Goal: Task Accomplishment & Management: Manage account settings

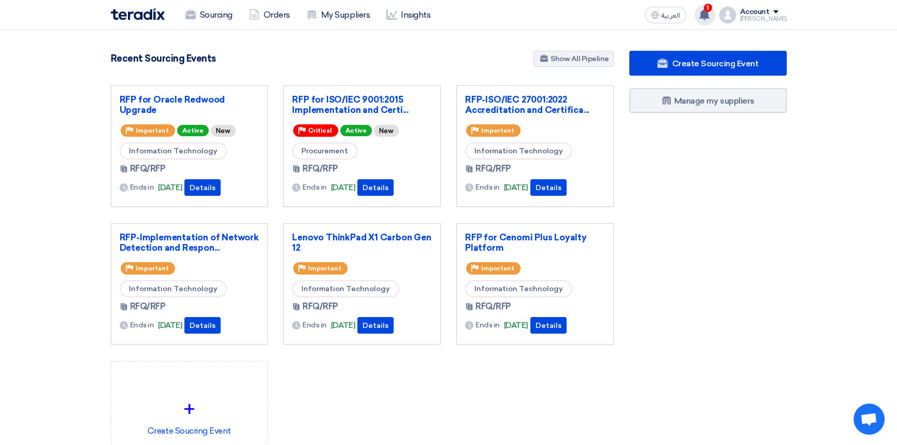
click at [709, 16] on use at bounding box center [704, 14] width 10 height 11
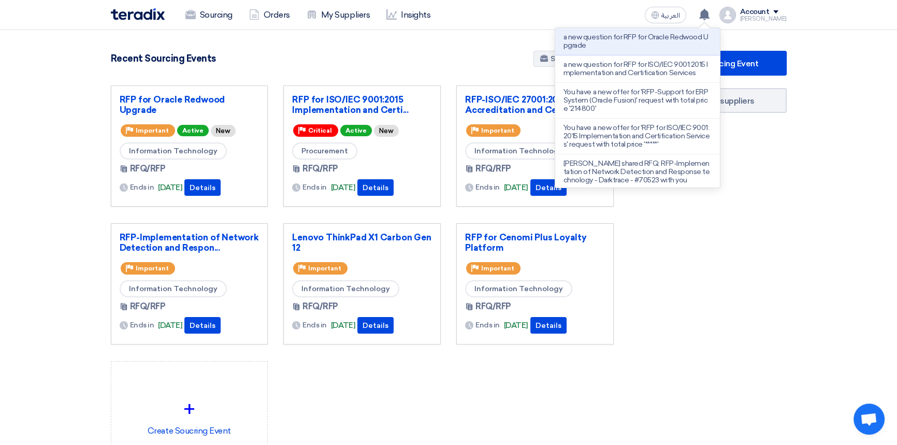
click at [417, 62] on div "Recent Sourcing Events Show All Pipeline" at bounding box center [362, 60] width 503 height 18
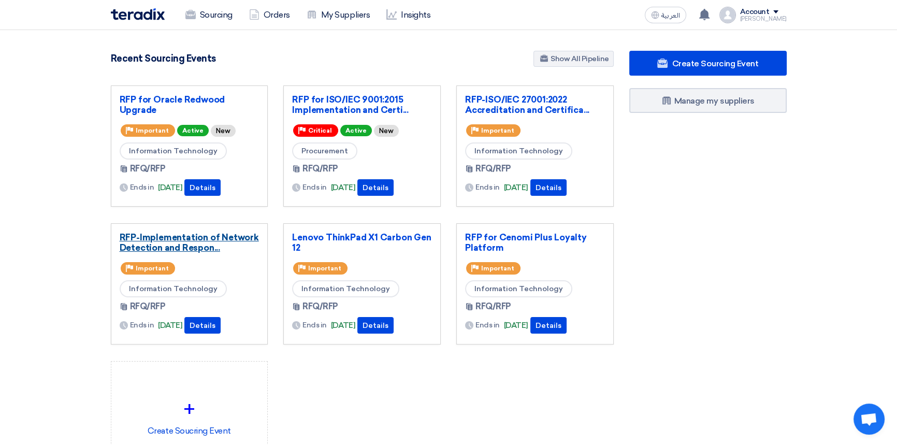
click at [175, 239] on link "RFP-Implementation of Network Detection and Respon..." at bounding box center [190, 242] width 140 height 21
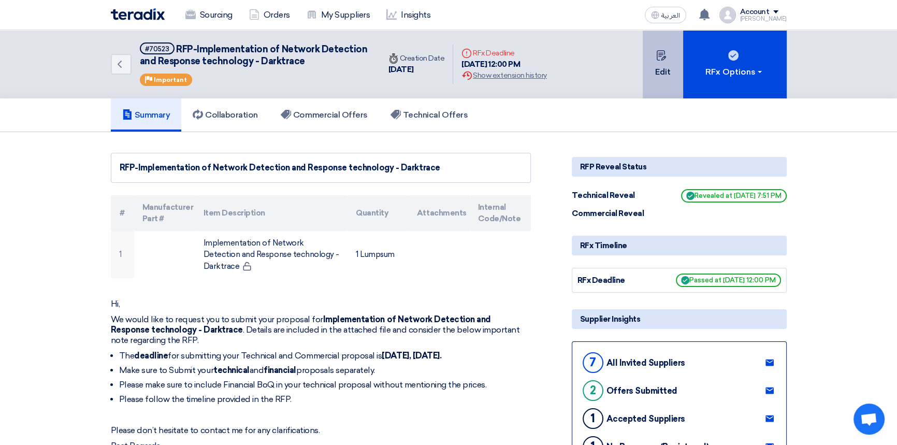
click at [666, 71] on button "Edit" at bounding box center [663, 64] width 40 height 68
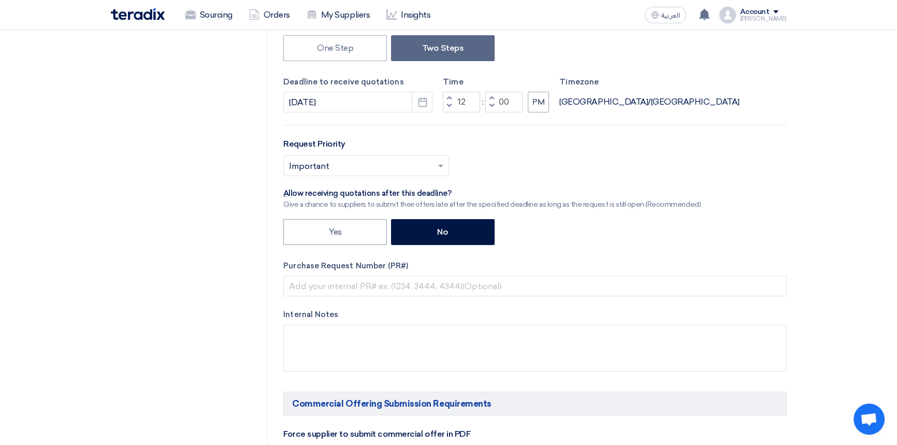
scroll to position [282, 0]
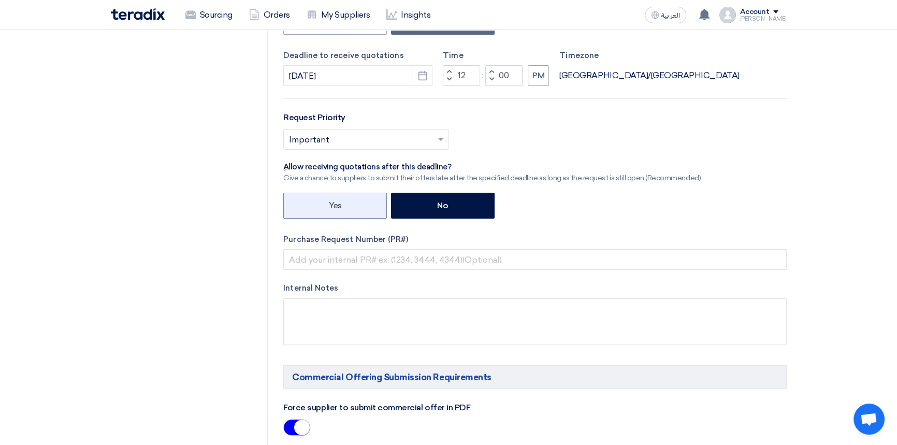
click at [312, 205] on label "Yes" at bounding box center [335, 206] width 104 height 26
click at [329, 205] on input "Yes" at bounding box center [332, 204] width 7 height 7
radio input "true"
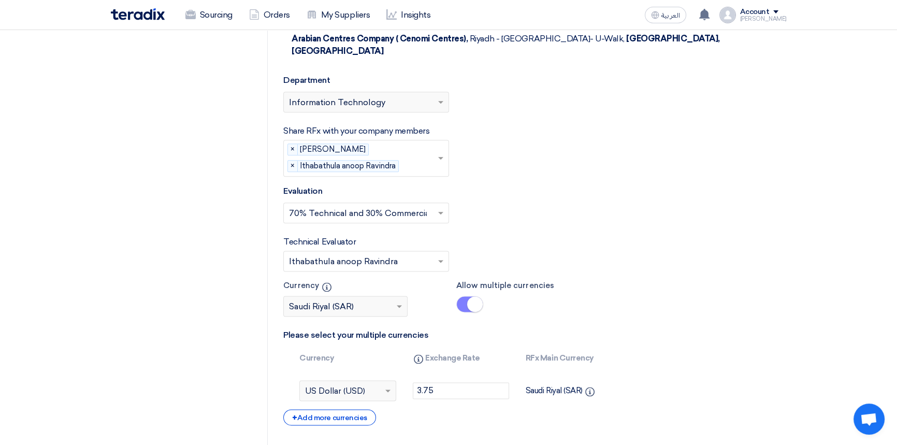
scroll to position [1930, 0]
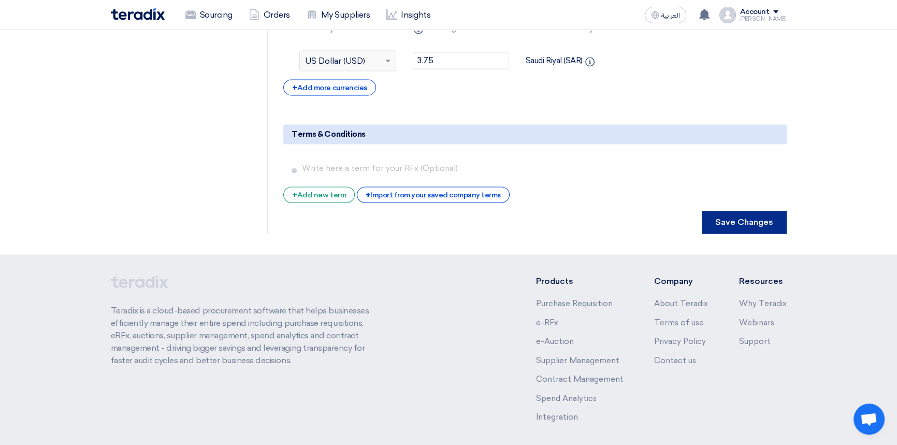
click at [742, 211] on button "Save Changes" at bounding box center [744, 222] width 85 height 23
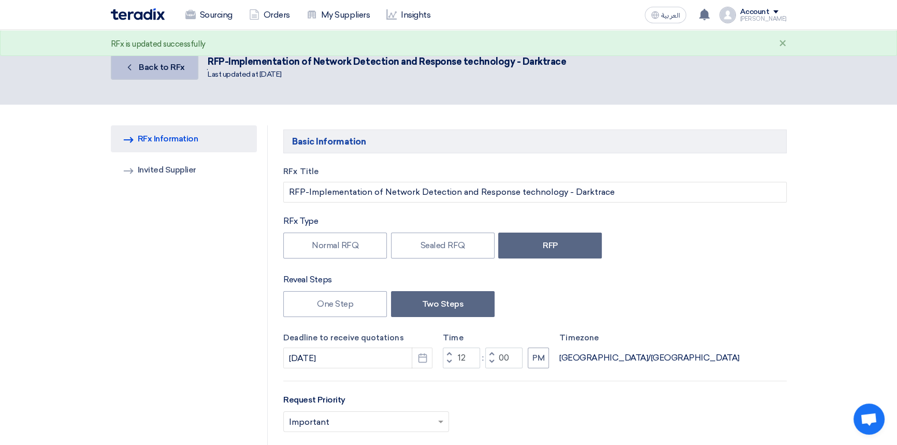
click at [162, 66] on span "Back to RFx" at bounding box center [162, 67] width 46 height 10
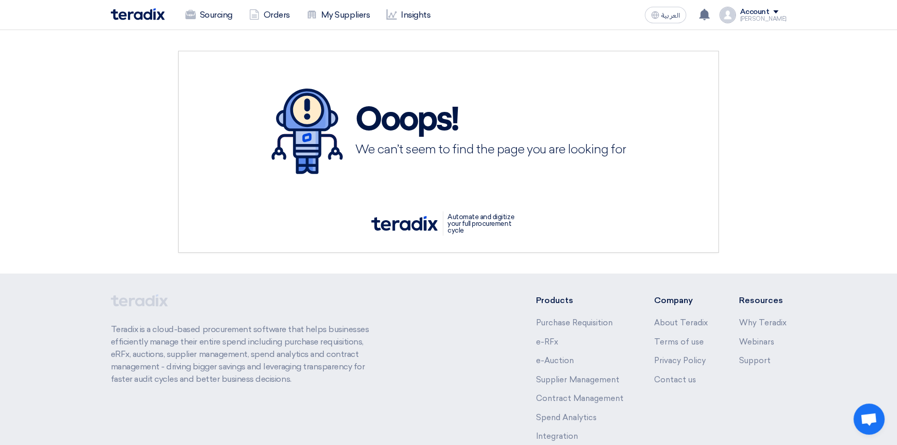
click at [142, 9] on img at bounding box center [138, 14] width 54 height 12
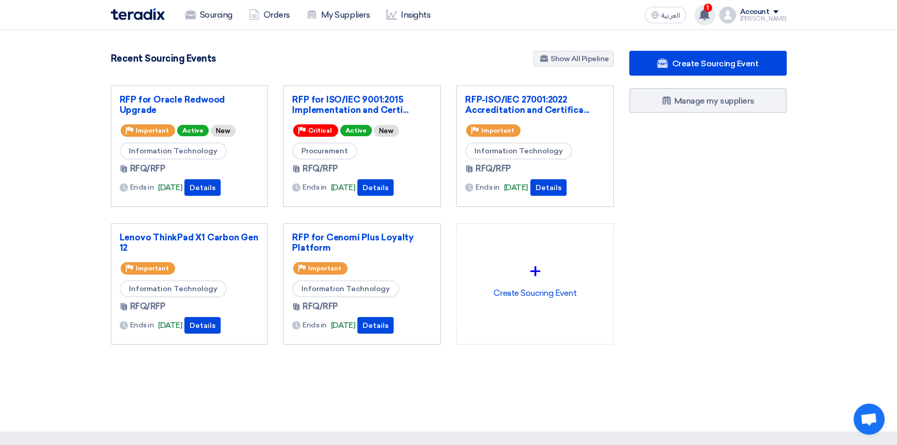
click at [709, 12] on use at bounding box center [704, 14] width 10 height 11
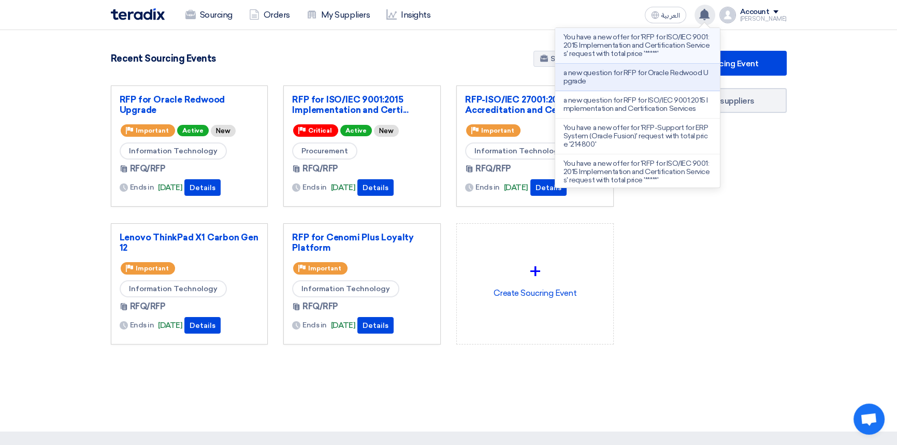
click at [641, 46] on p "You have a new offer for 'RFP for ISO/IEC 9001:2015 Implementation and Certific…" at bounding box center [637, 45] width 148 height 25
